Goal: Find specific page/section: Find specific page/section

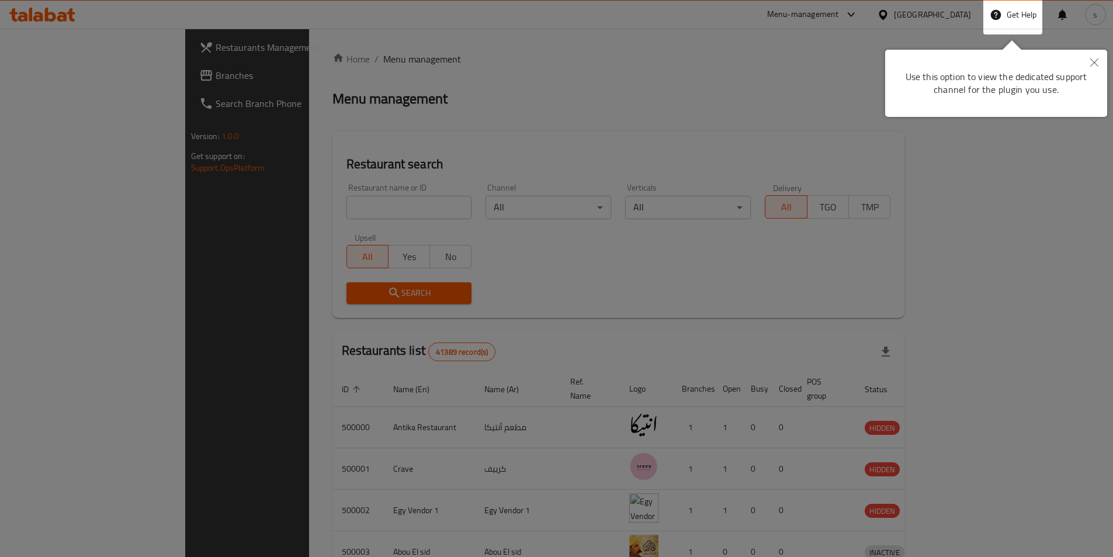
click at [1096, 59] on icon "Close" at bounding box center [1094, 62] width 8 height 8
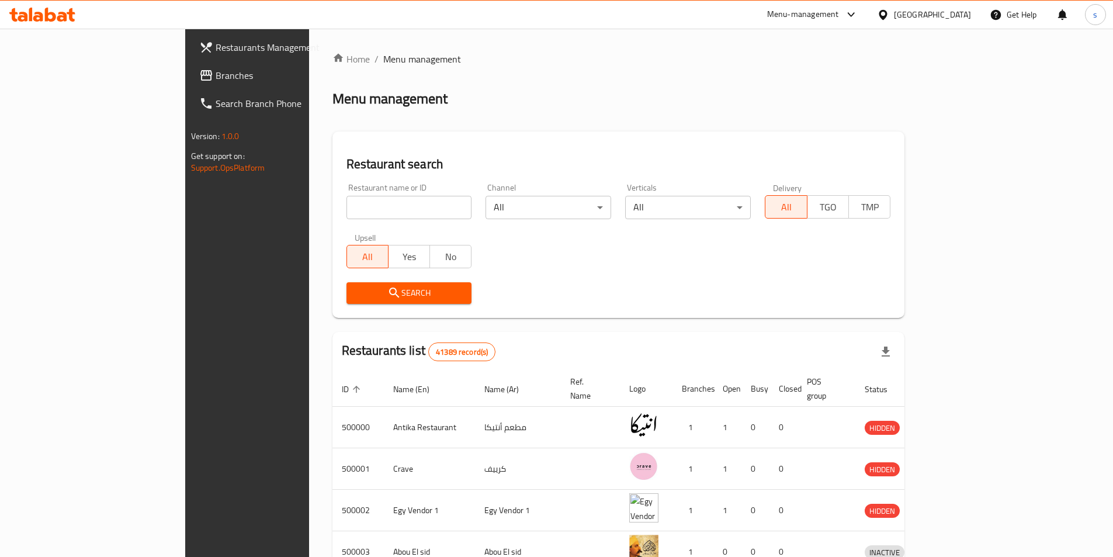
click at [951, 21] on div "[GEOGRAPHIC_DATA]" at bounding box center [932, 14] width 77 height 13
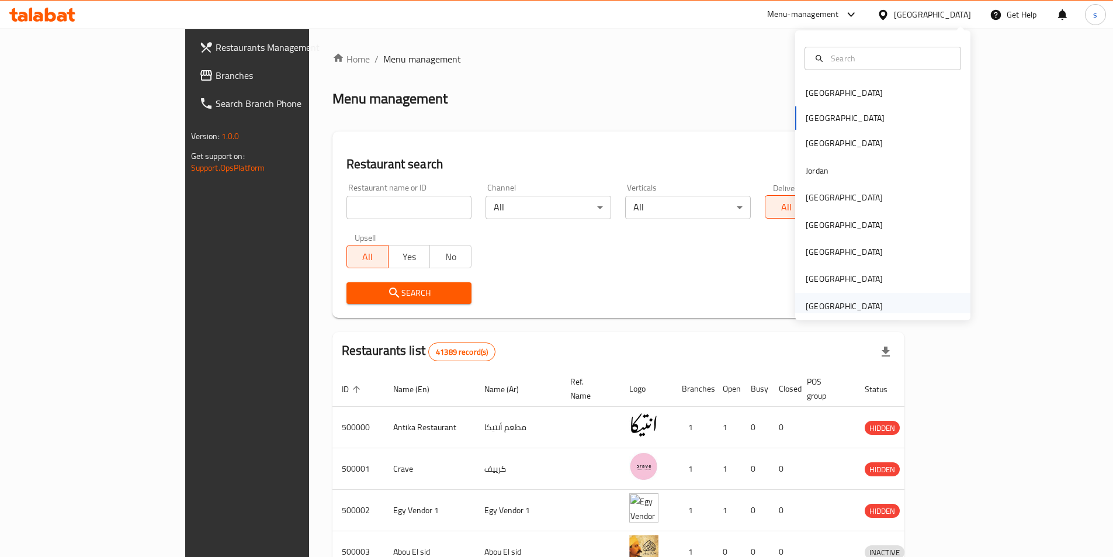
click at [808, 300] on div "[GEOGRAPHIC_DATA]" at bounding box center [844, 306] width 77 height 13
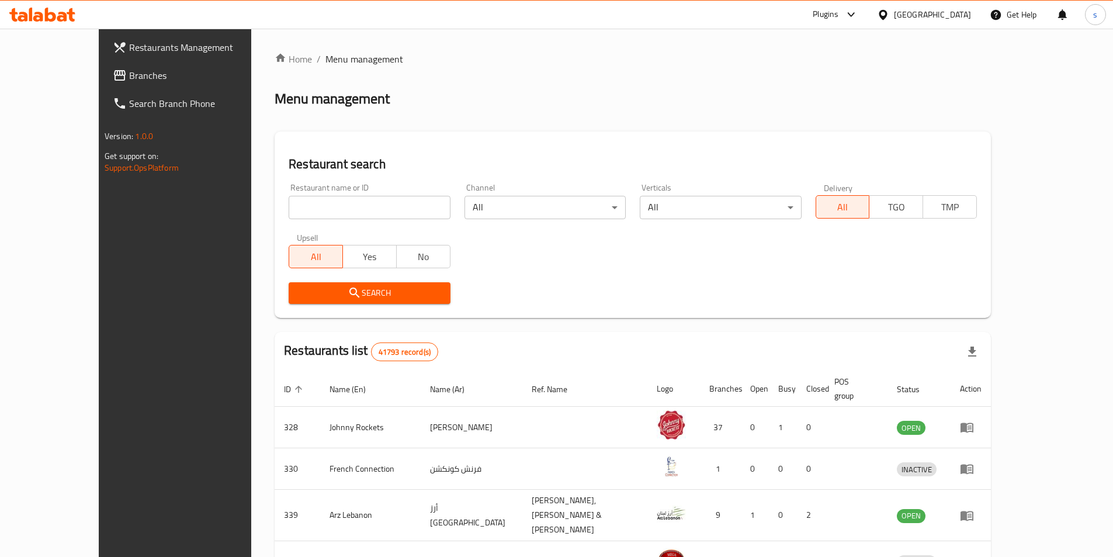
click at [113, 75] on span at bounding box center [121, 75] width 16 height 14
